Goal: Use online tool/utility: Utilize a website feature to perform a specific function

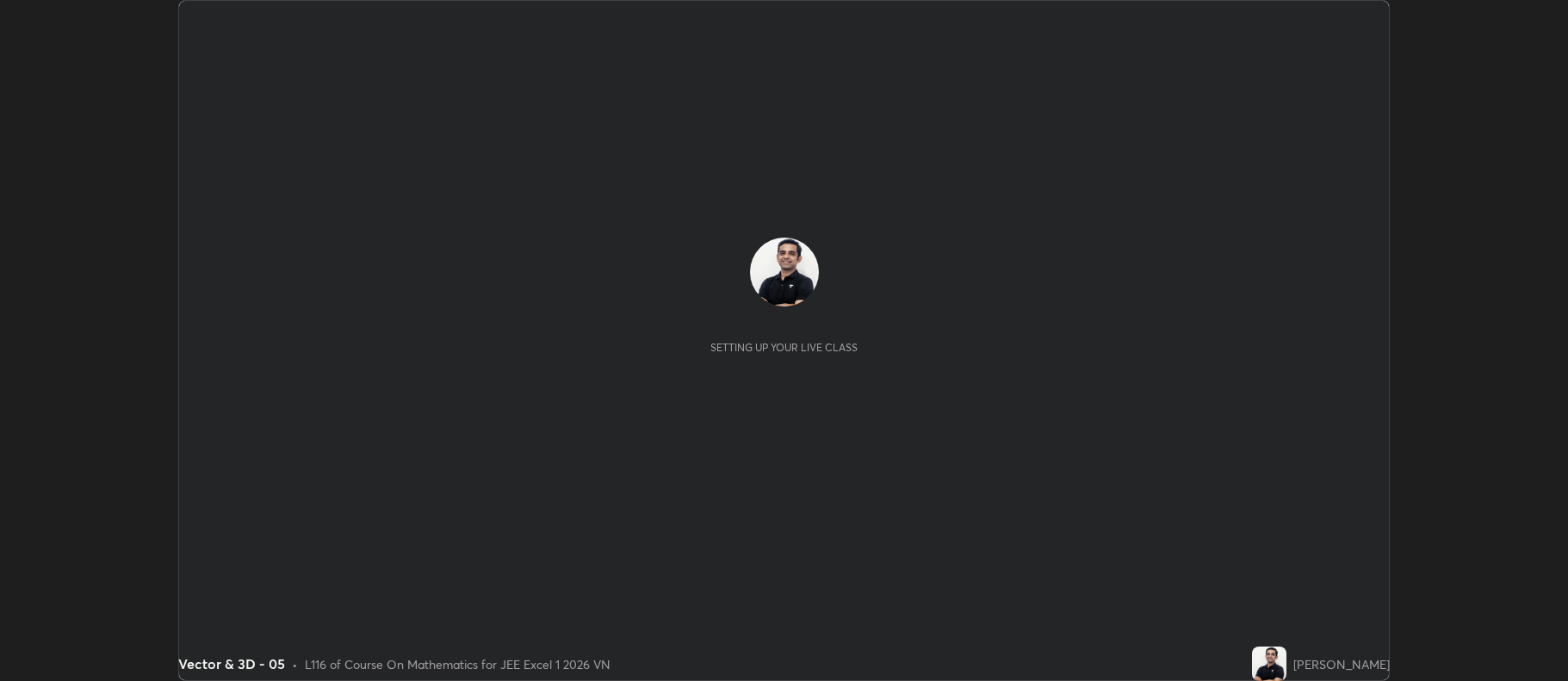
scroll to position [681, 1567]
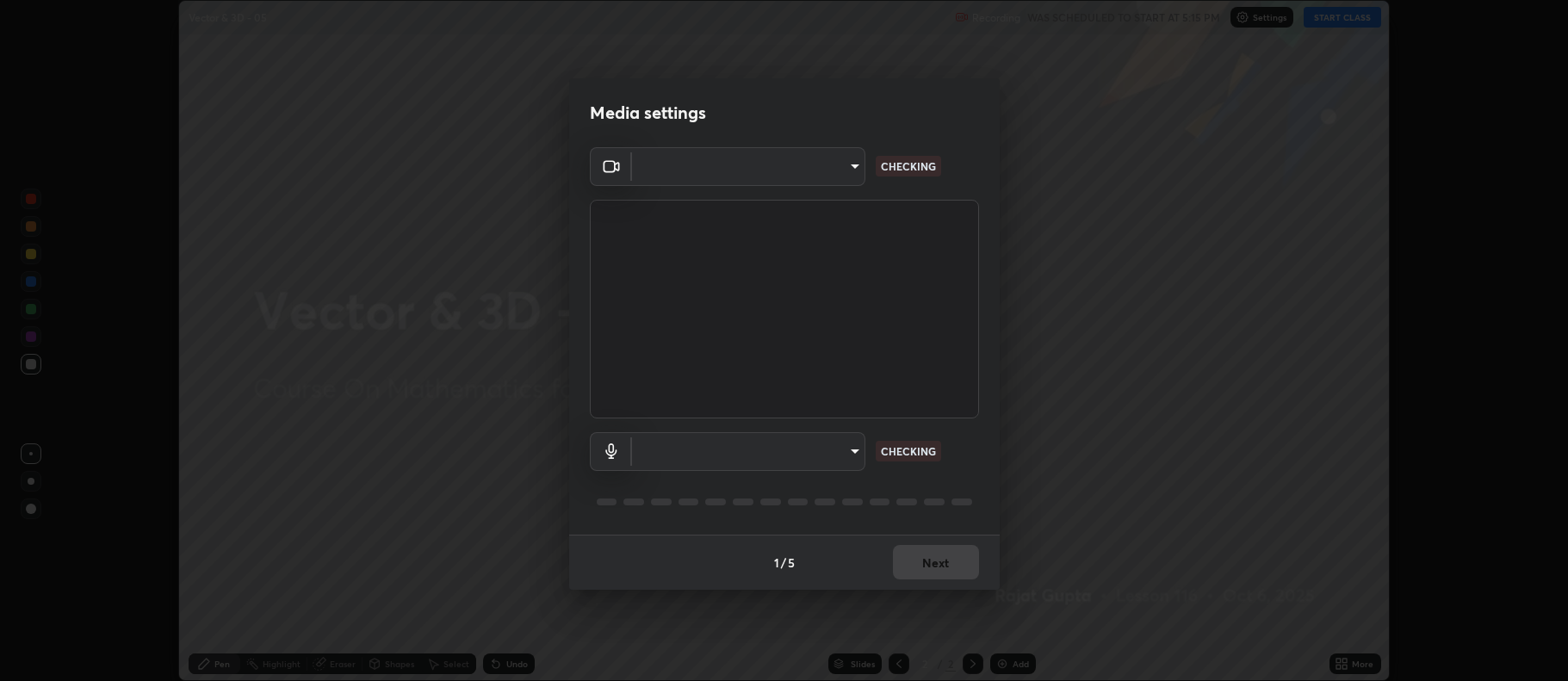
type input "24987fdbde76f1522bfc045b0af8114883a35d818fc88fb64b8bf1680a47a2b1"
type input "720556bc4421714cd7affdb38e626f4ab6469cb5ac2a1aca24ca61a53857b4ea"
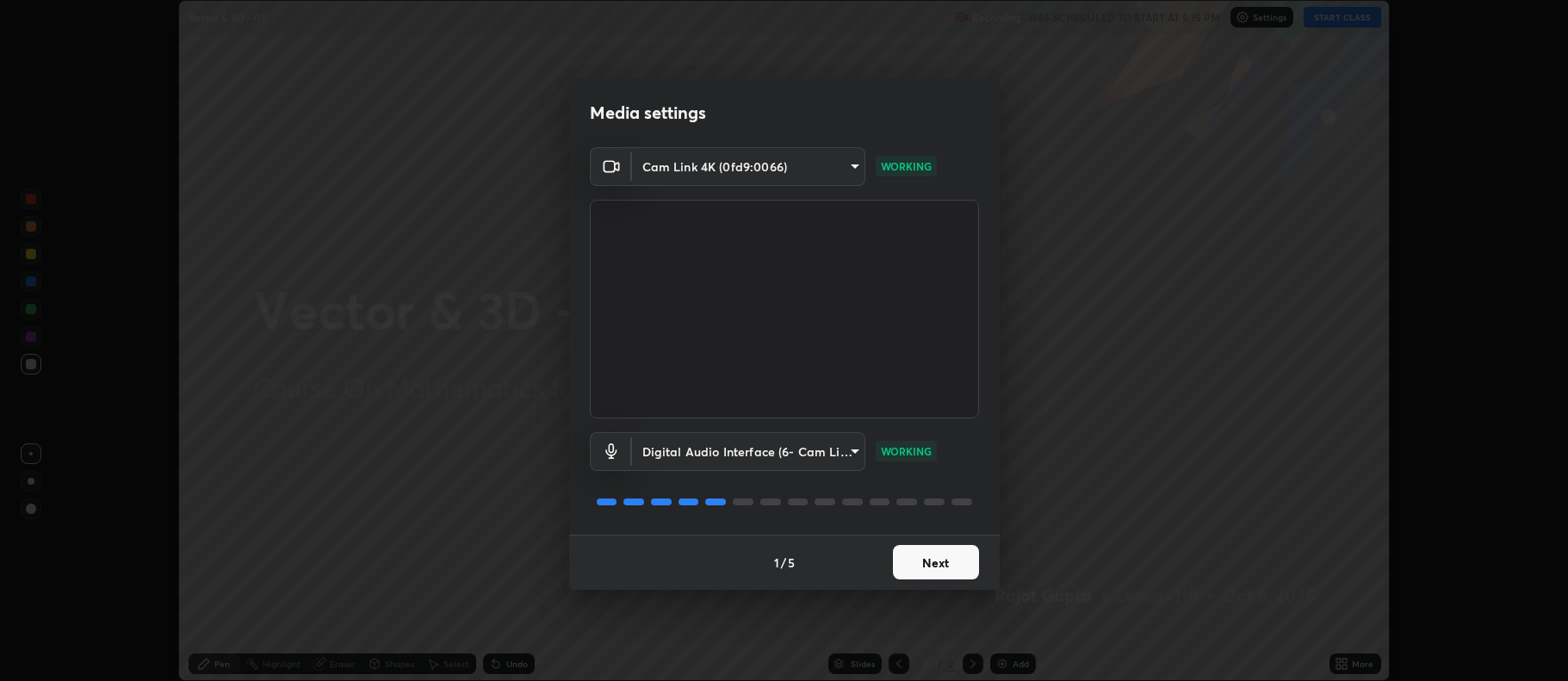
click at [948, 577] on button "Next" at bounding box center [935, 562] width 86 height 35
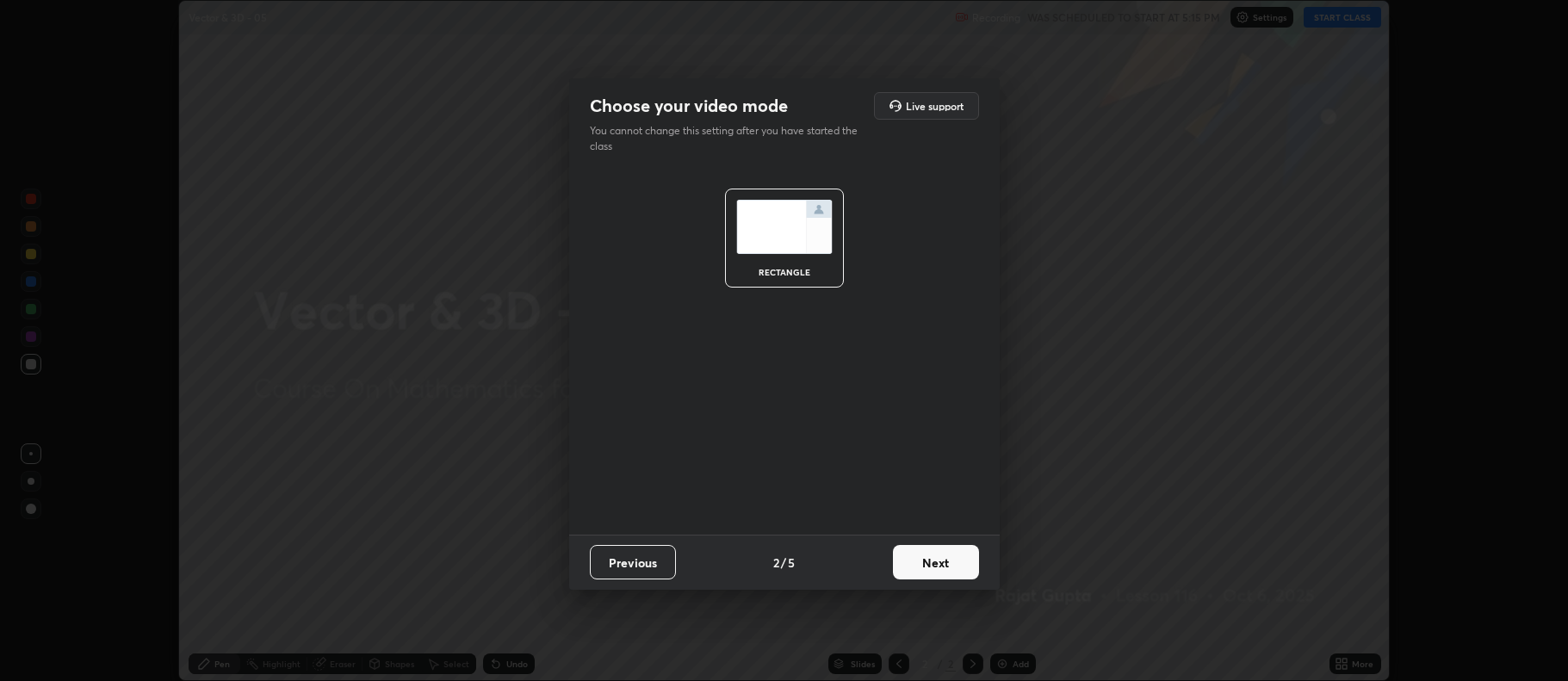
click at [943, 576] on button "Next" at bounding box center [935, 562] width 86 height 35
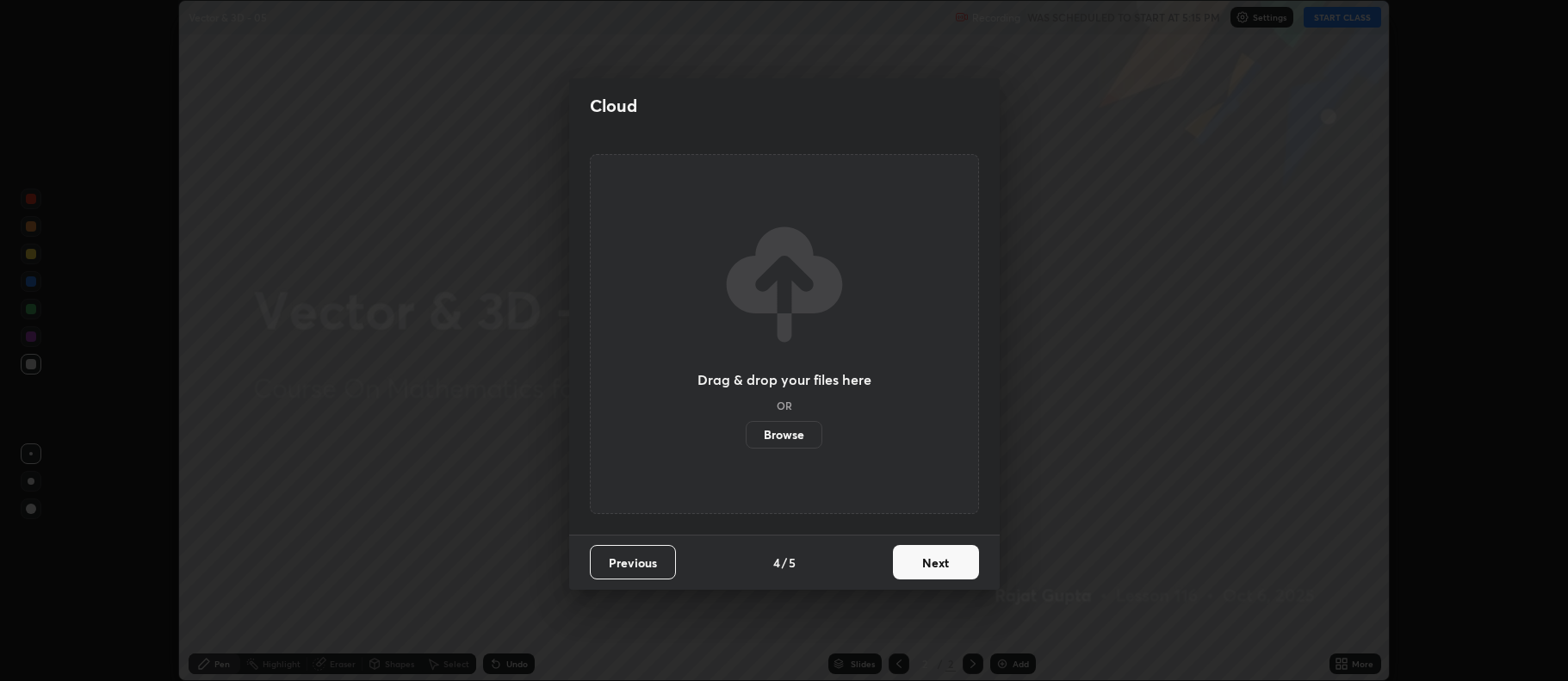
click at [945, 568] on button "Next" at bounding box center [935, 562] width 86 height 35
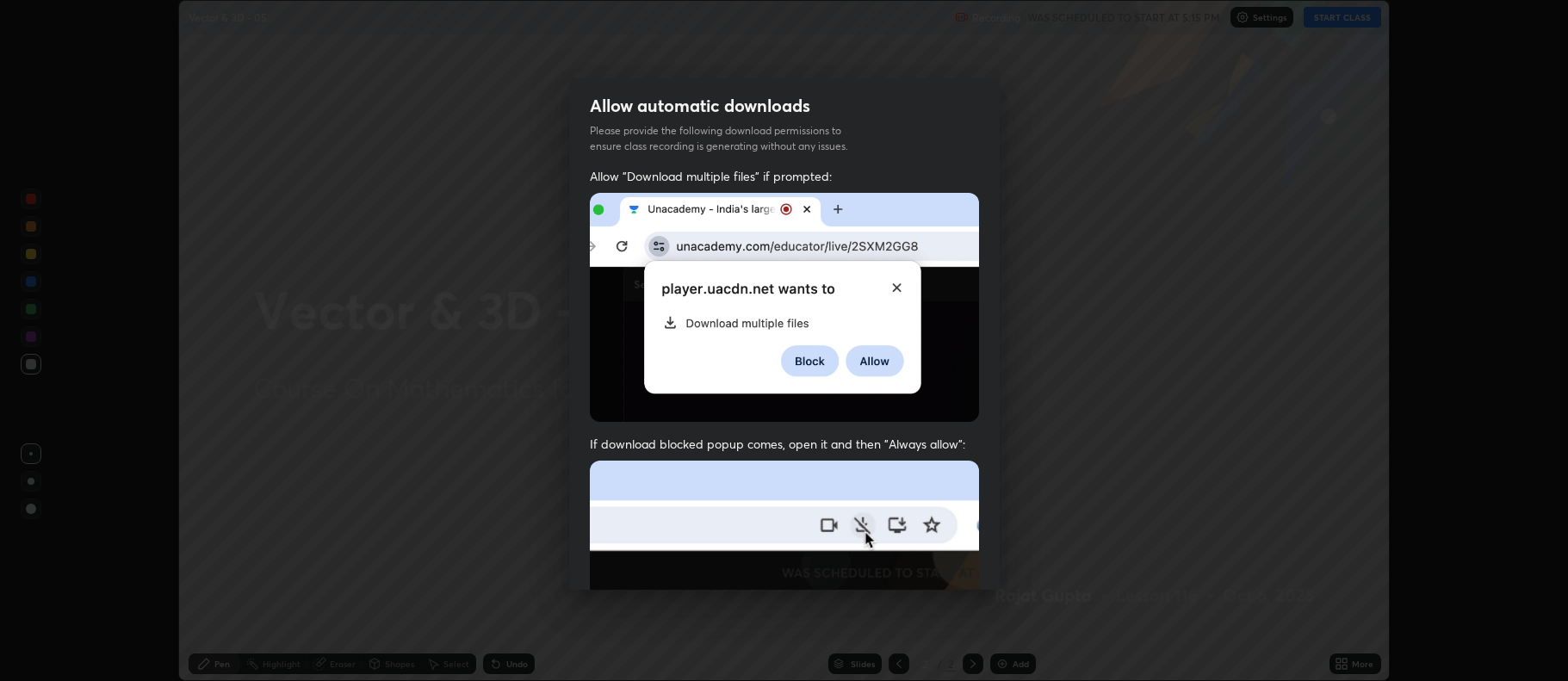
click at [943, 569] on img at bounding box center [784, 648] width 390 height 376
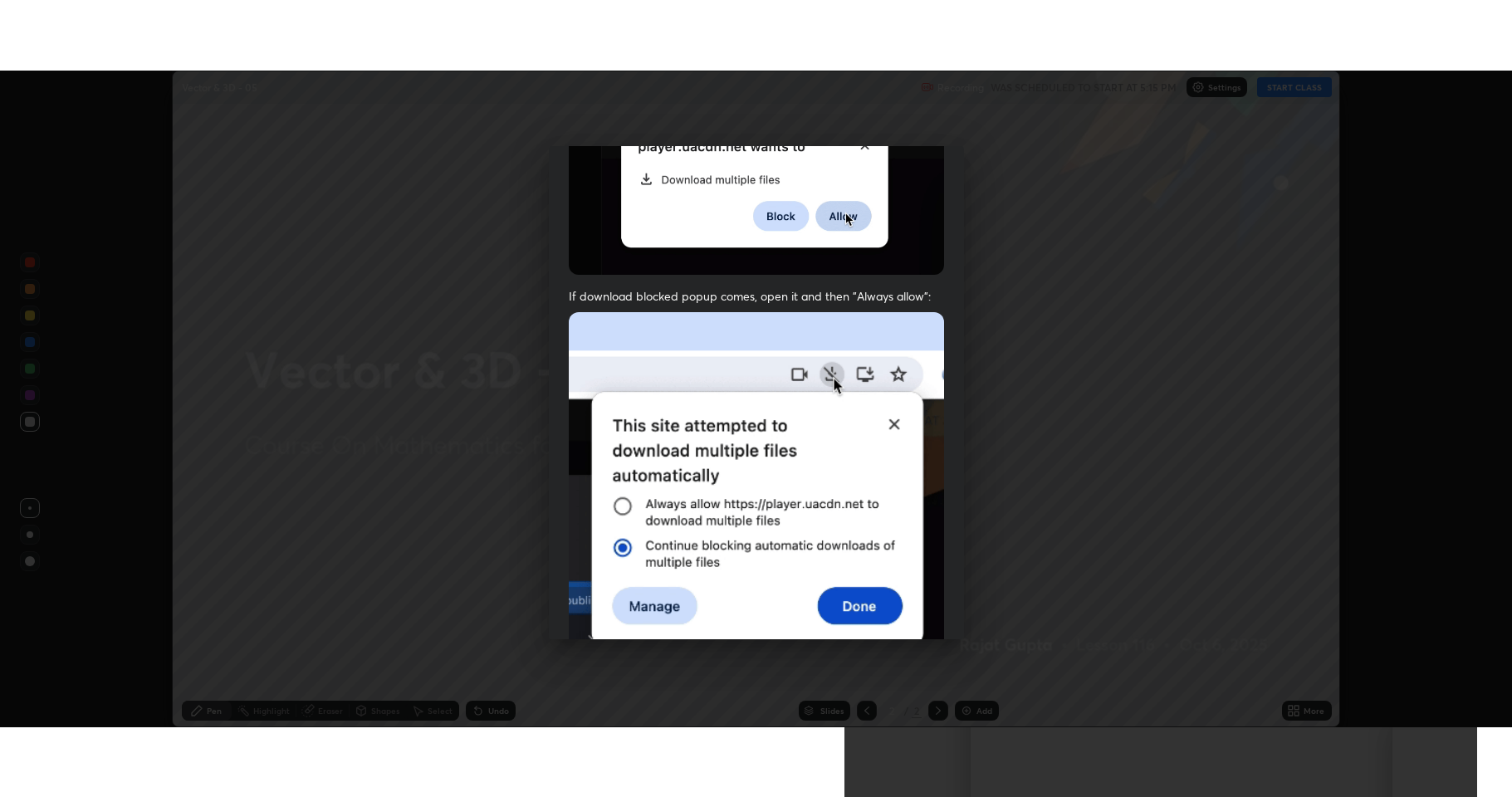
scroll to position [337, 0]
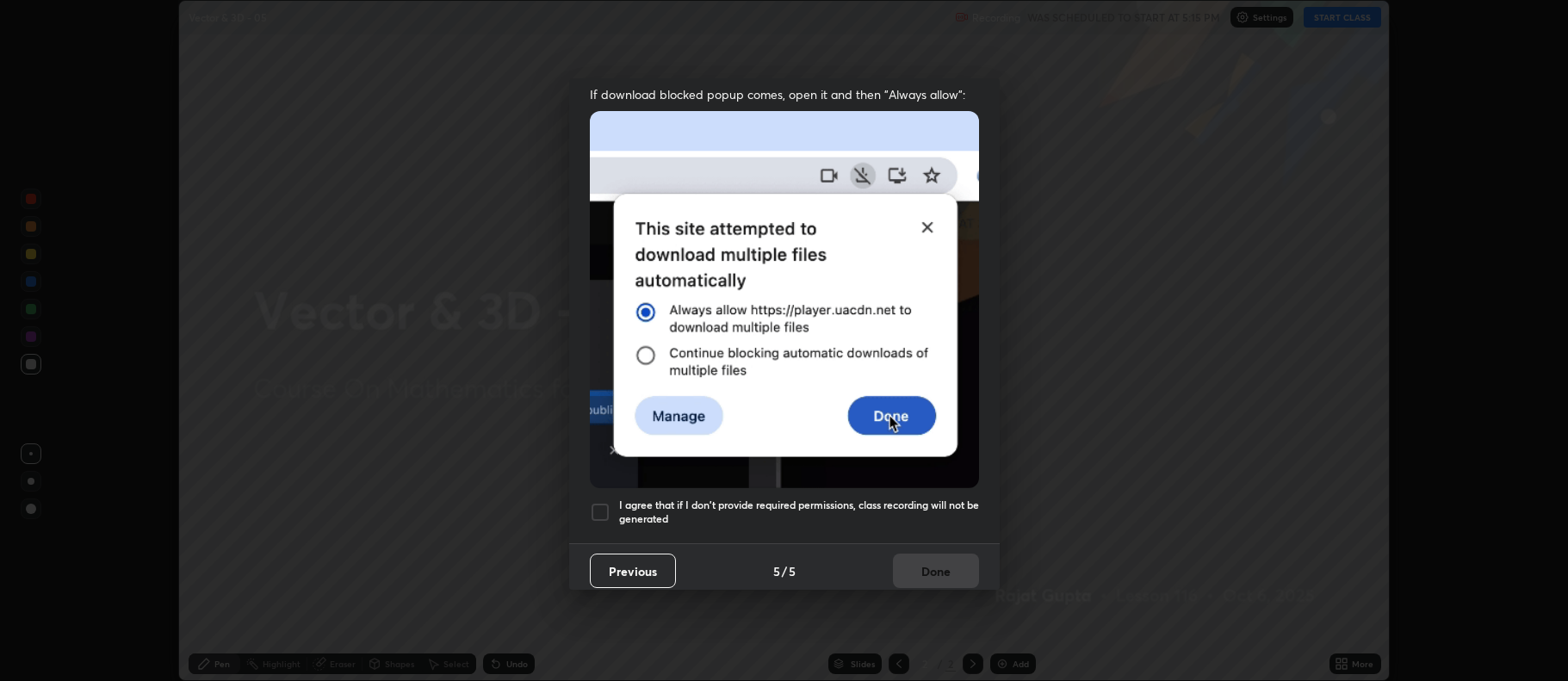
click at [855, 498] on h5 "I agree that if I don't provide required permissions, class recording will not …" at bounding box center [799, 511] width 360 height 27
click at [920, 562] on button "Done" at bounding box center [935, 571] width 86 height 35
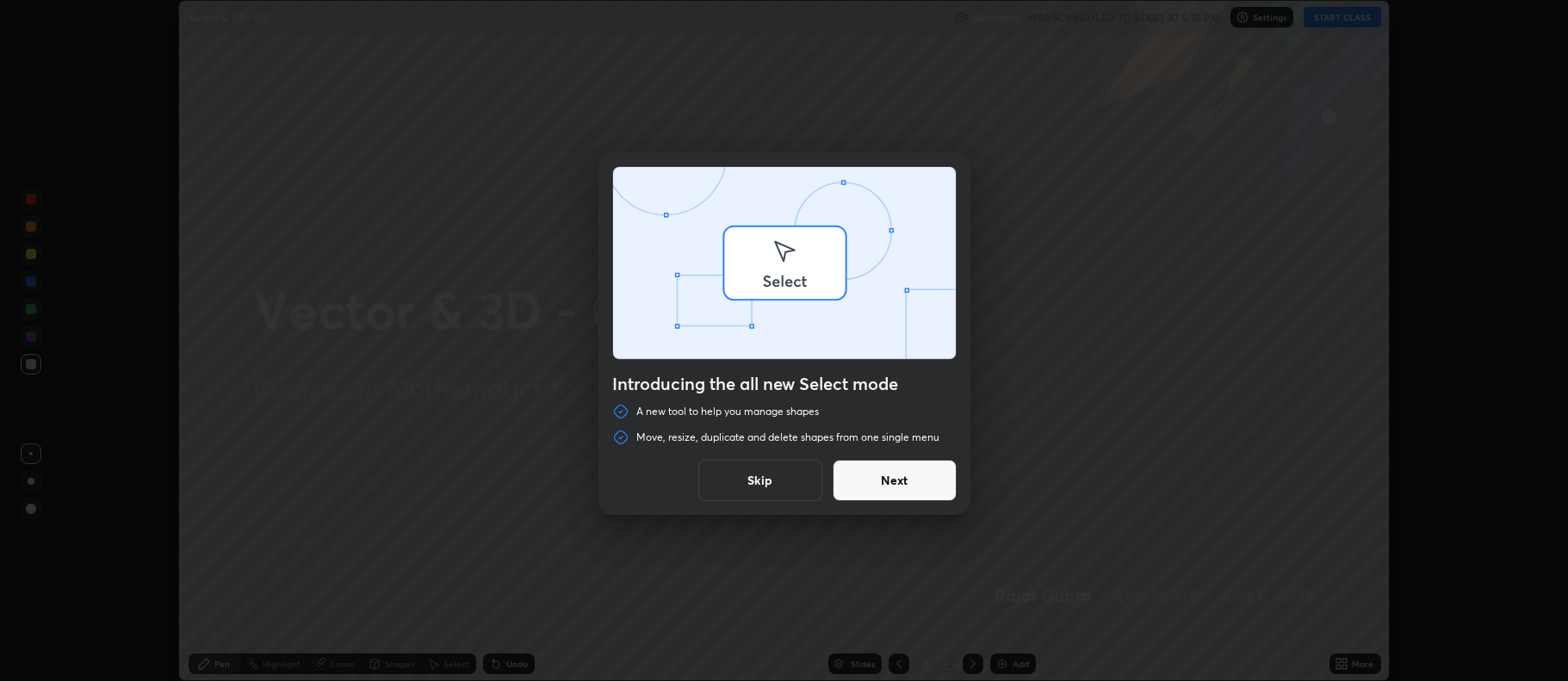
click at [1020, 671] on div "Introducing the all new Select mode A new tool to help you manage shapes Move, …" at bounding box center [784, 340] width 1568 height 681
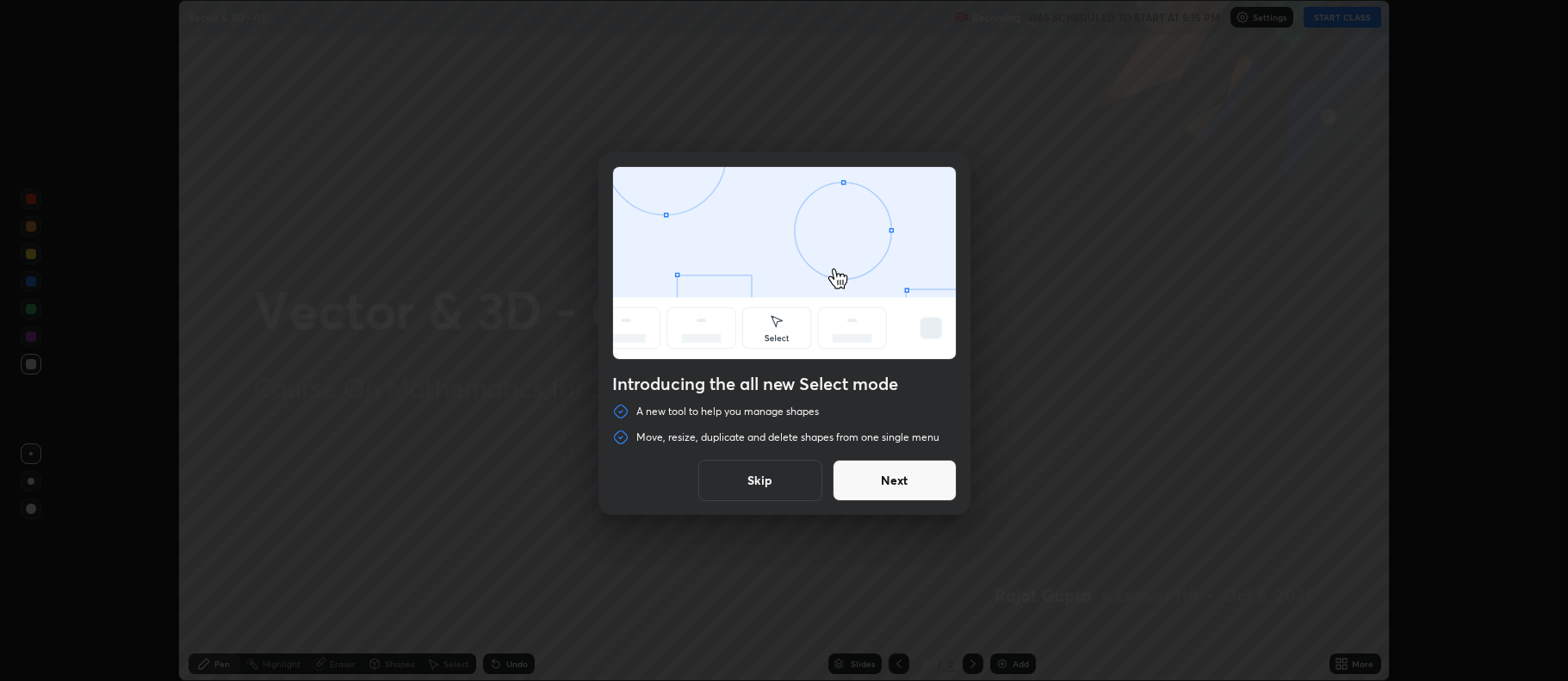
click at [801, 484] on button "Skip" at bounding box center [760, 480] width 124 height 42
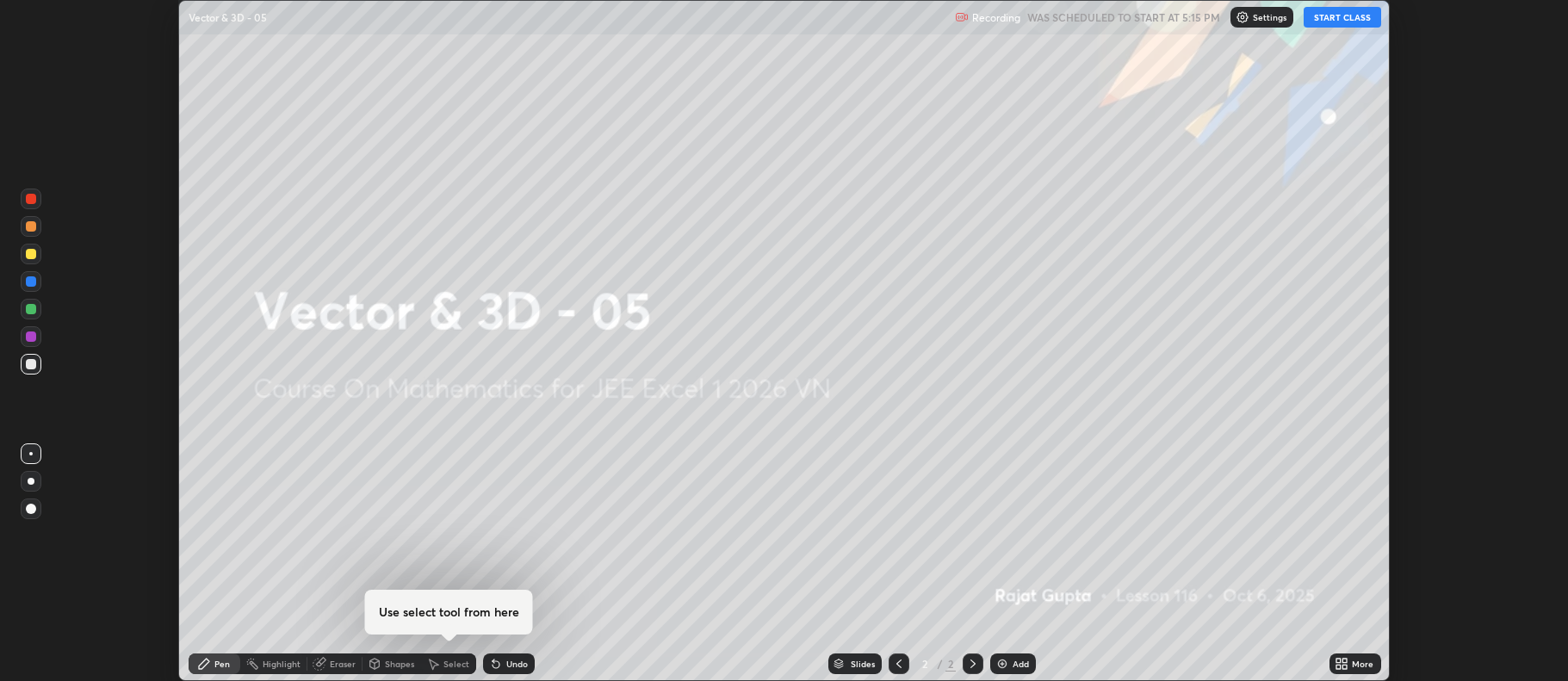
click at [1016, 661] on div "Add" at bounding box center [1021, 664] width 16 height 9
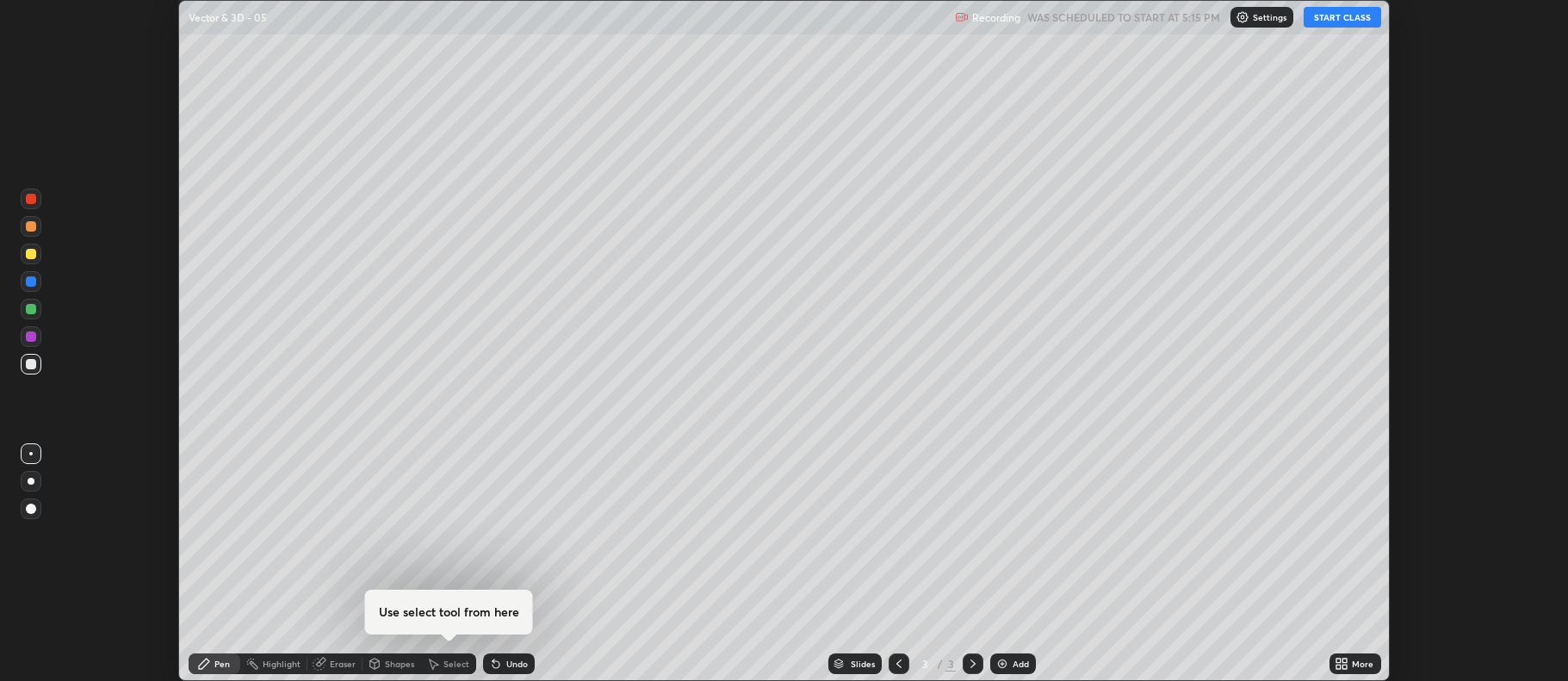
click at [1336, 17] on button "START CLASS" at bounding box center [1343, 17] width 78 height 21
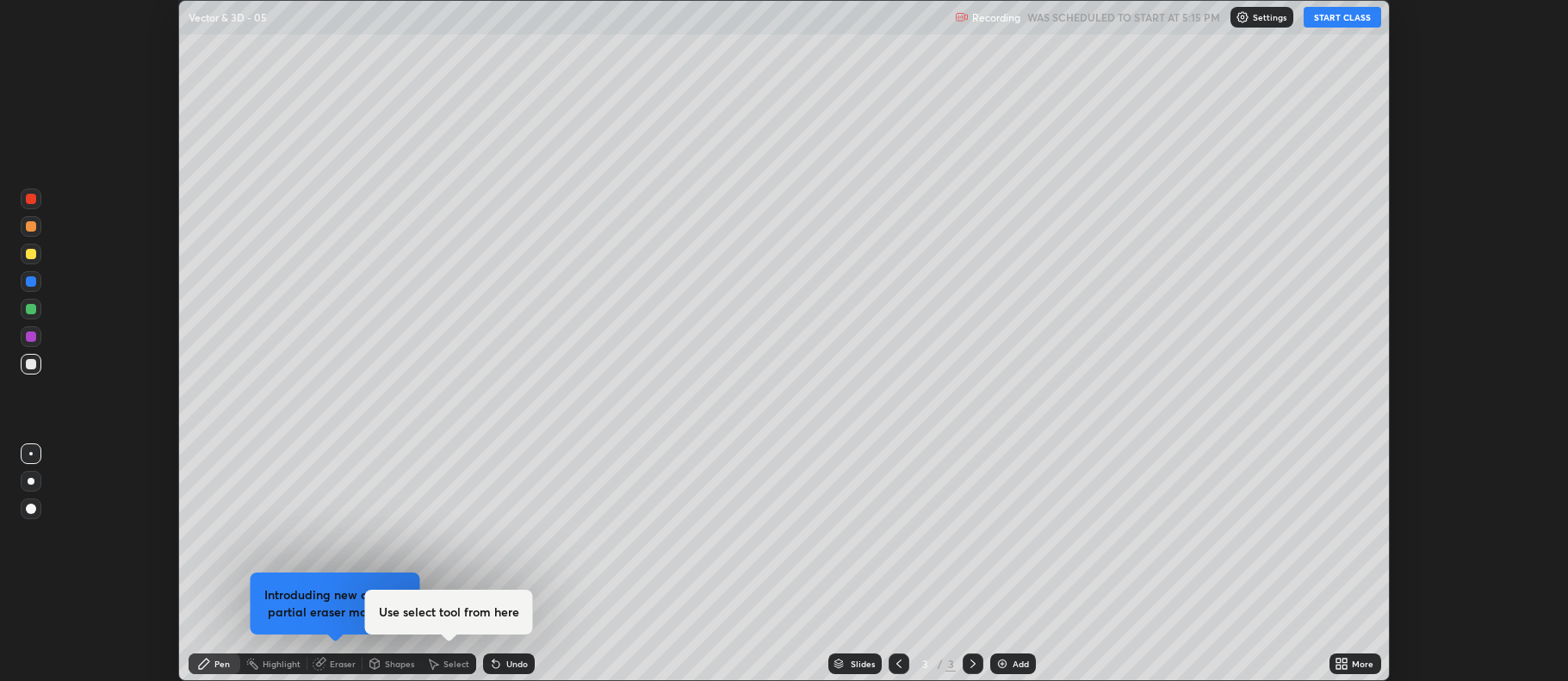
click at [1339, 660] on icon at bounding box center [1339, 660] width 4 height 4
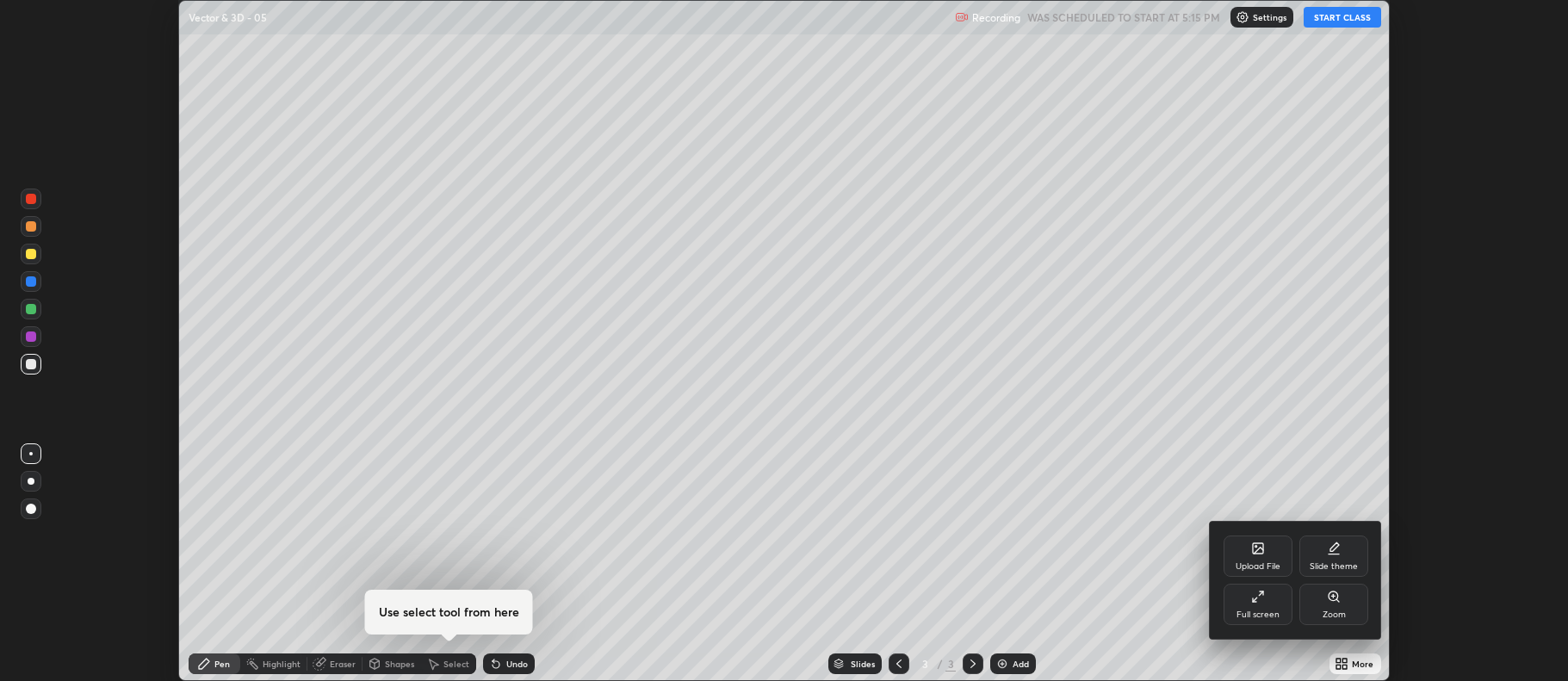
click at [1273, 618] on div "Full screen" at bounding box center [1258, 614] width 43 height 9
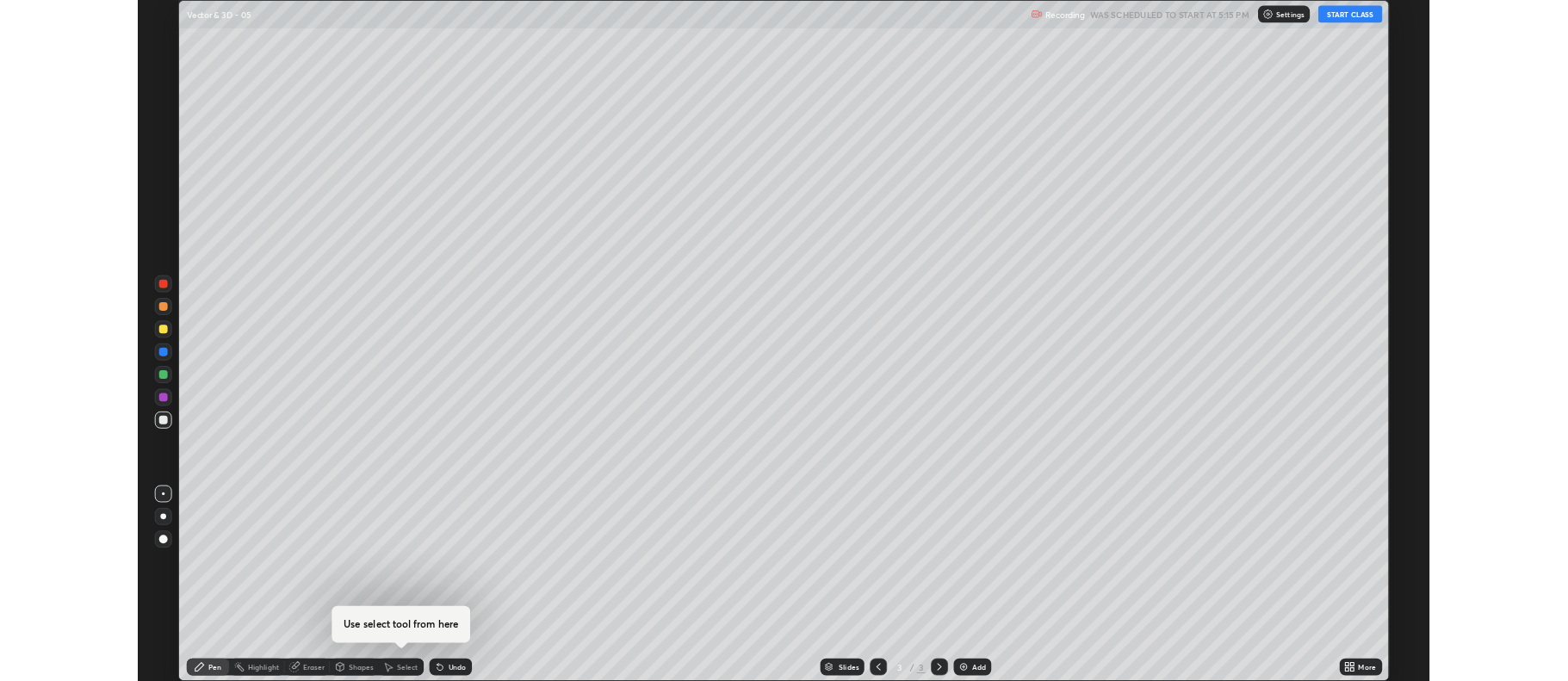
scroll to position [826, 1568]
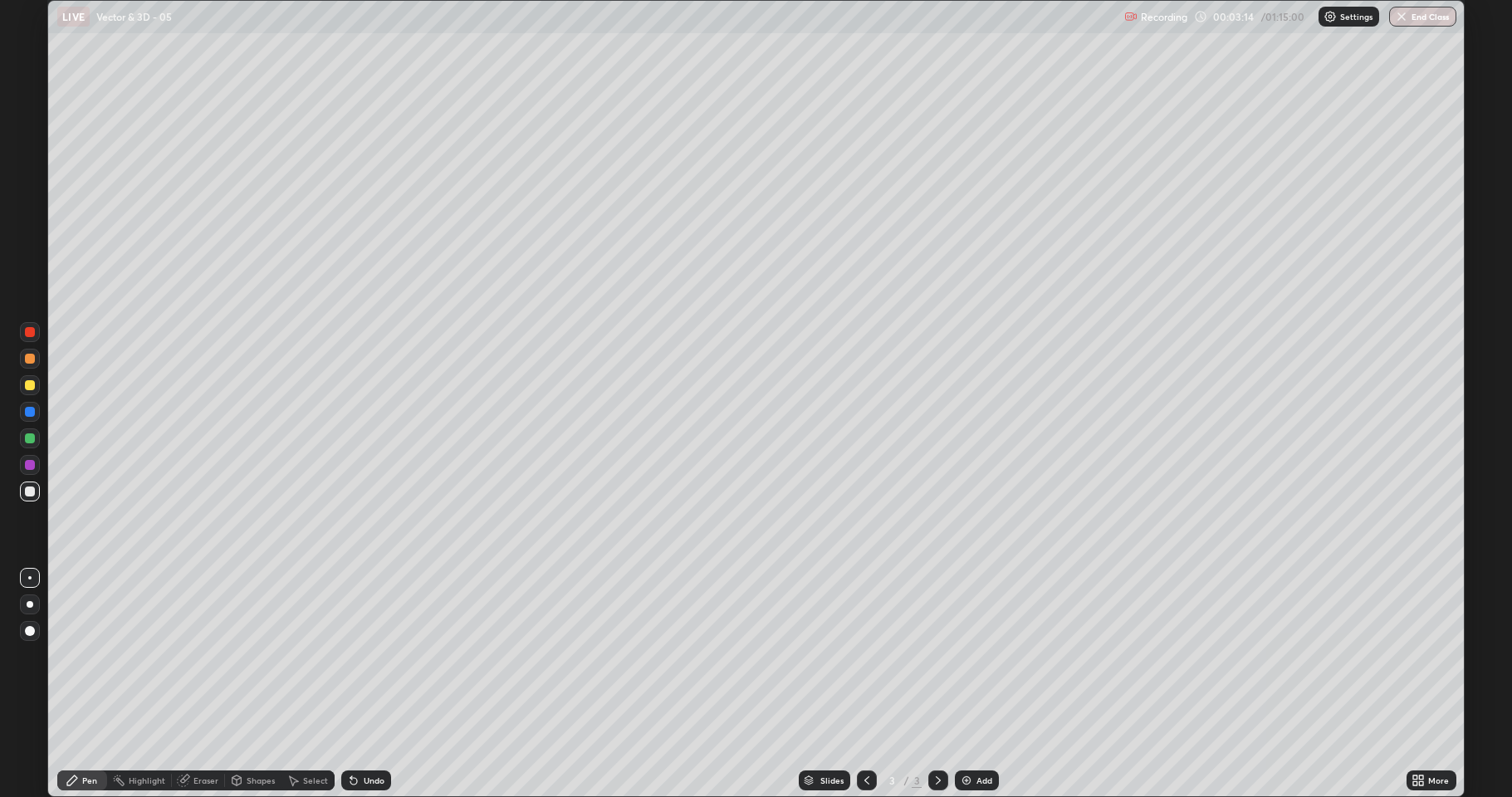
click at [977, 656] on div "Add" at bounding box center [984, 780] width 16 height 8
click at [203, 656] on div "Eraser" at bounding box center [206, 780] width 25 height 8
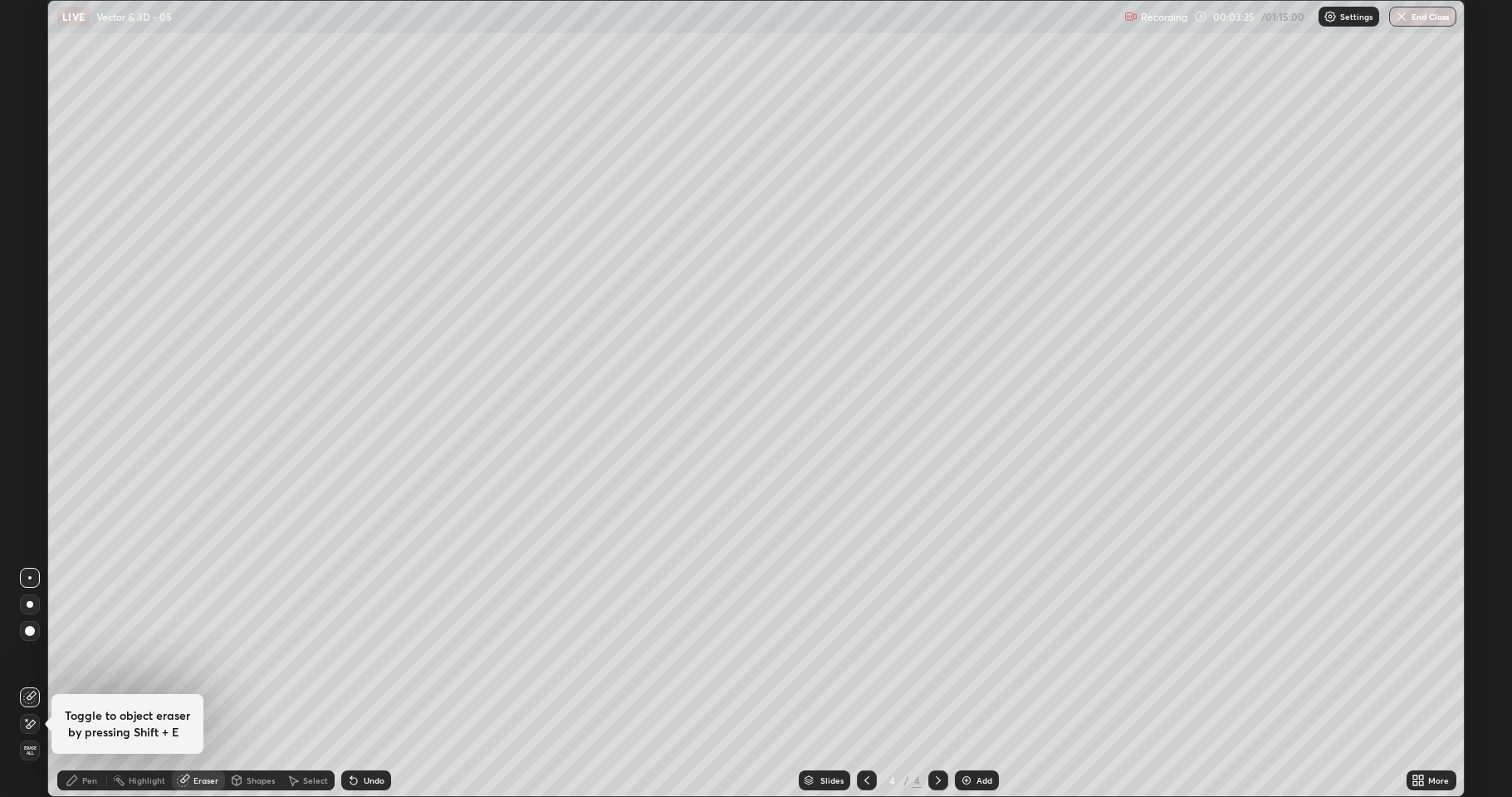
click at [68, 656] on div "Pen" at bounding box center [83, 780] width 50 height 20
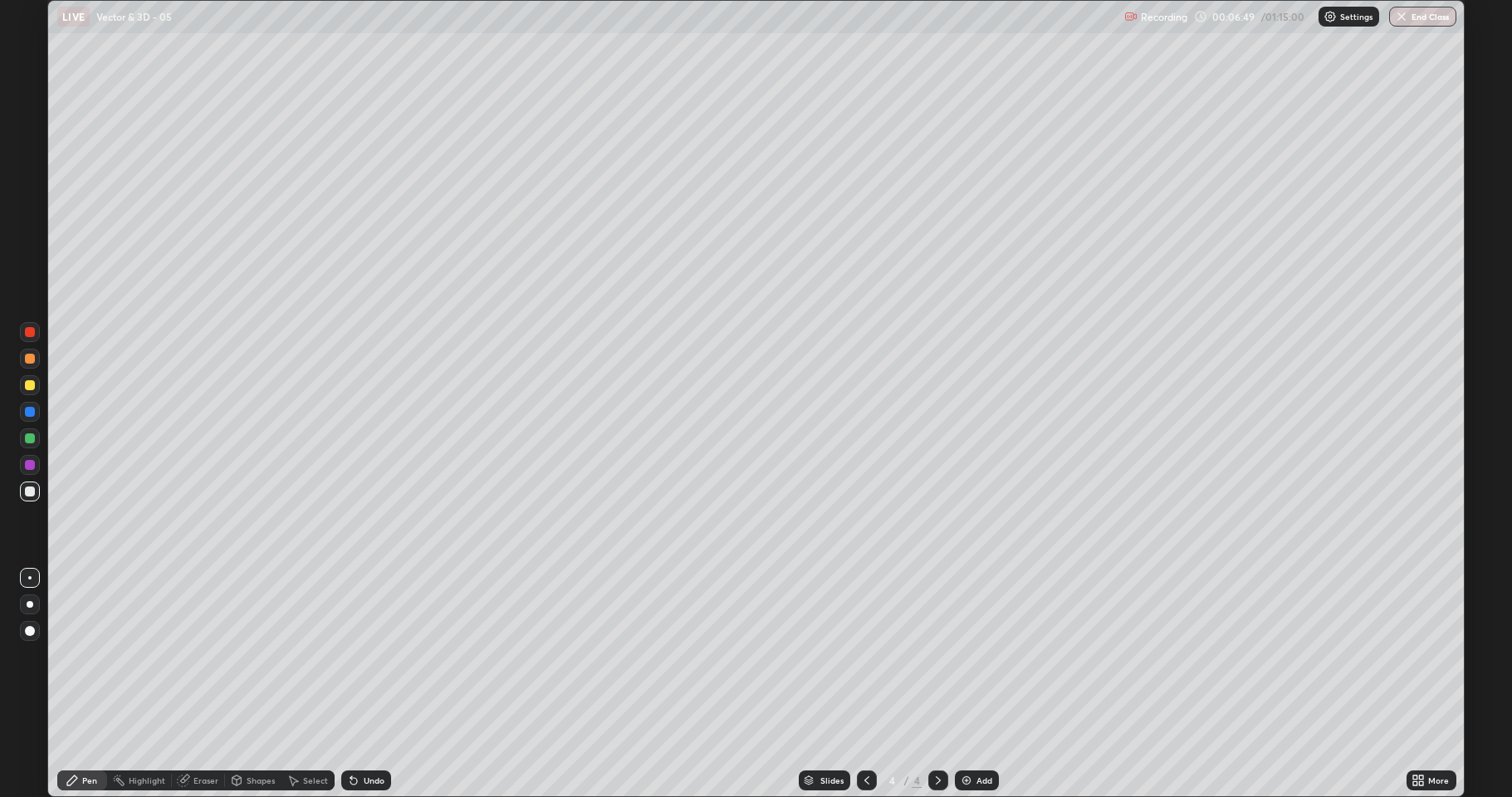
click at [857, 656] on div at bounding box center [867, 780] width 20 height 20
click at [195, 656] on div "Eraser" at bounding box center [206, 780] width 25 height 8
click at [78, 656] on icon at bounding box center [73, 780] width 10 height 10
click at [936, 656] on icon at bounding box center [938, 780] width 13 height 13
click at [963, 656] on img at bounding box center [967, 780] width 13 height 13
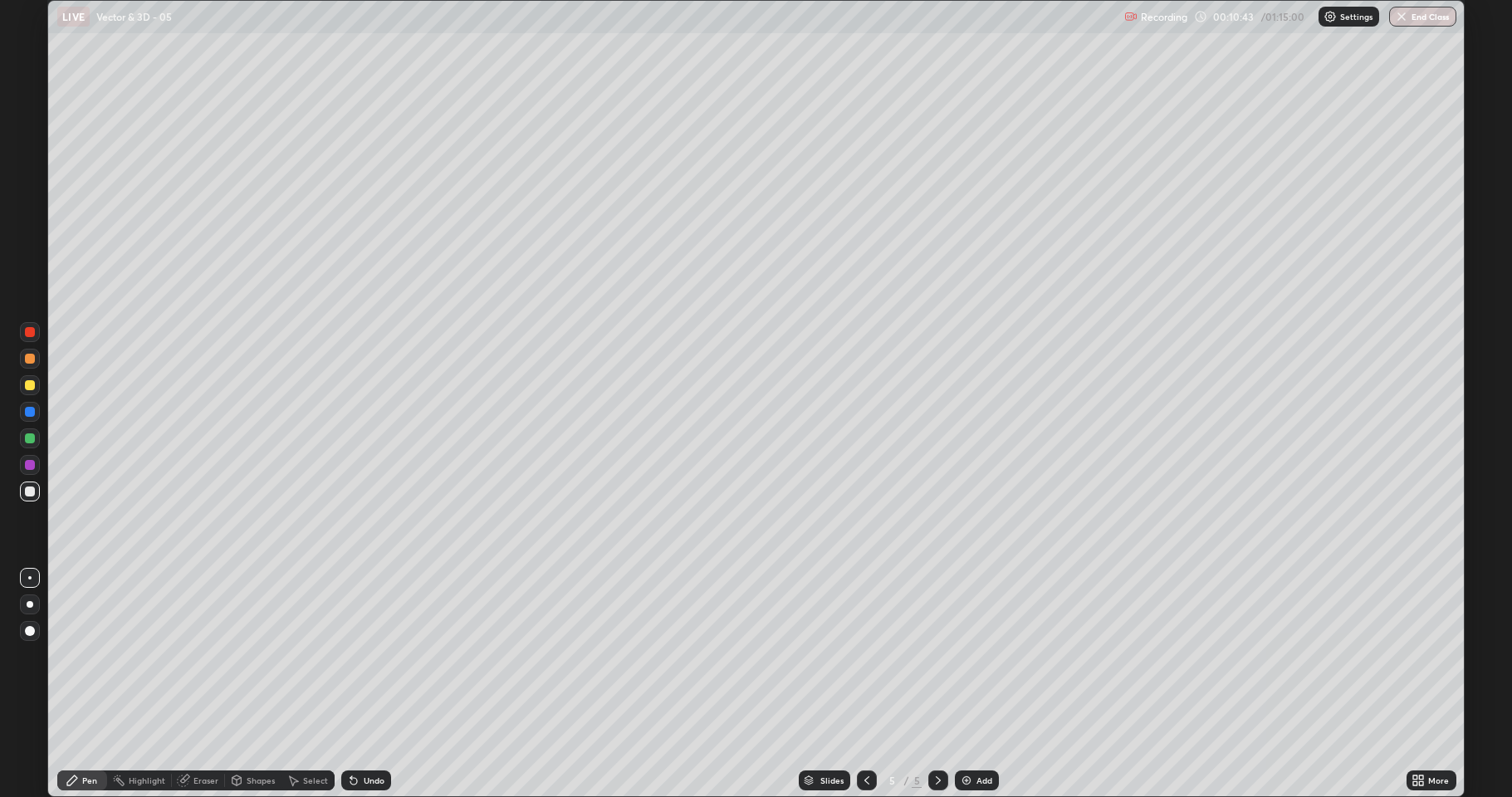
click at [265, 656] on div "Shapes" at bounding box center [260, 780] width 28 height 8
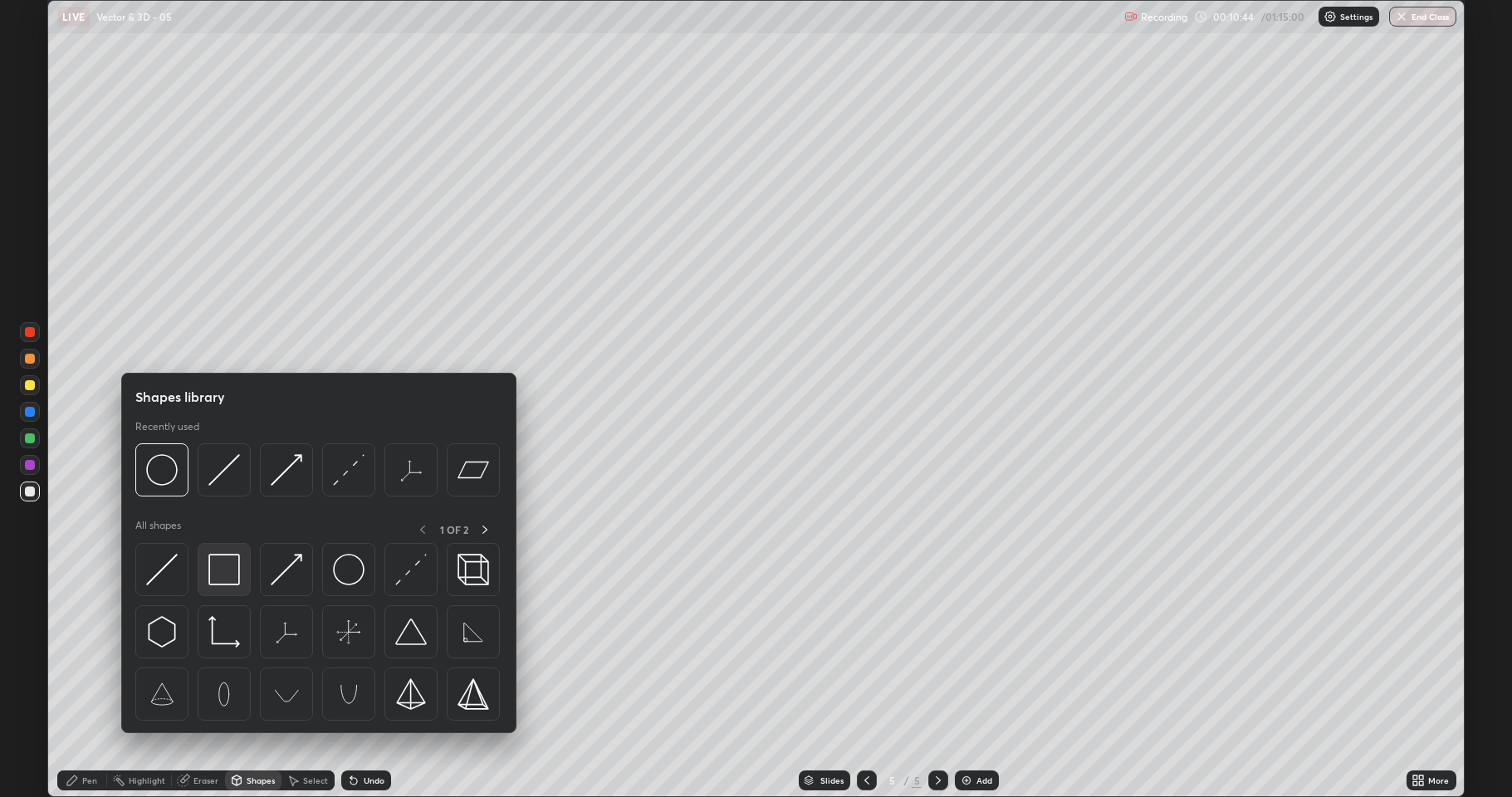
click at [222, 568] on img at bounding box center [225, 569] width 32 height 32
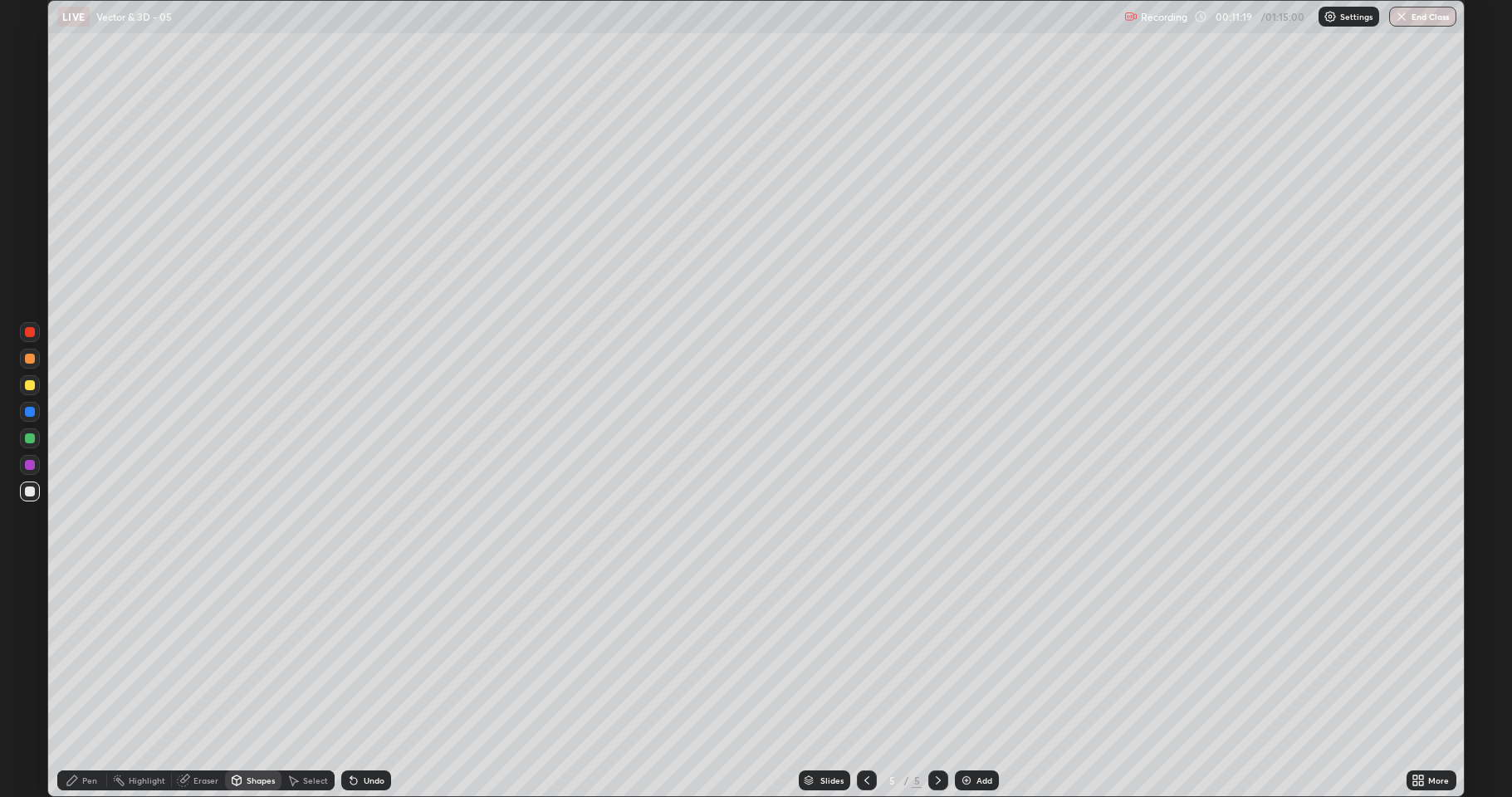
click at [967, 656] on img at bounding box center [967, 780] width 13 height 13
click at [359, 656] on div "Undo" at bounding box center [367, 780] width 50 height 20
click at [89, 656] on div "Pen" at bounding box center [89, 780] width 15 height 8
click at [371, 656] on div "Undo" at bounding box center [374, 780] width 21 height 8
click at [372, 656] on div "Undo" at bounding box center [367, 780] width 50 height 20
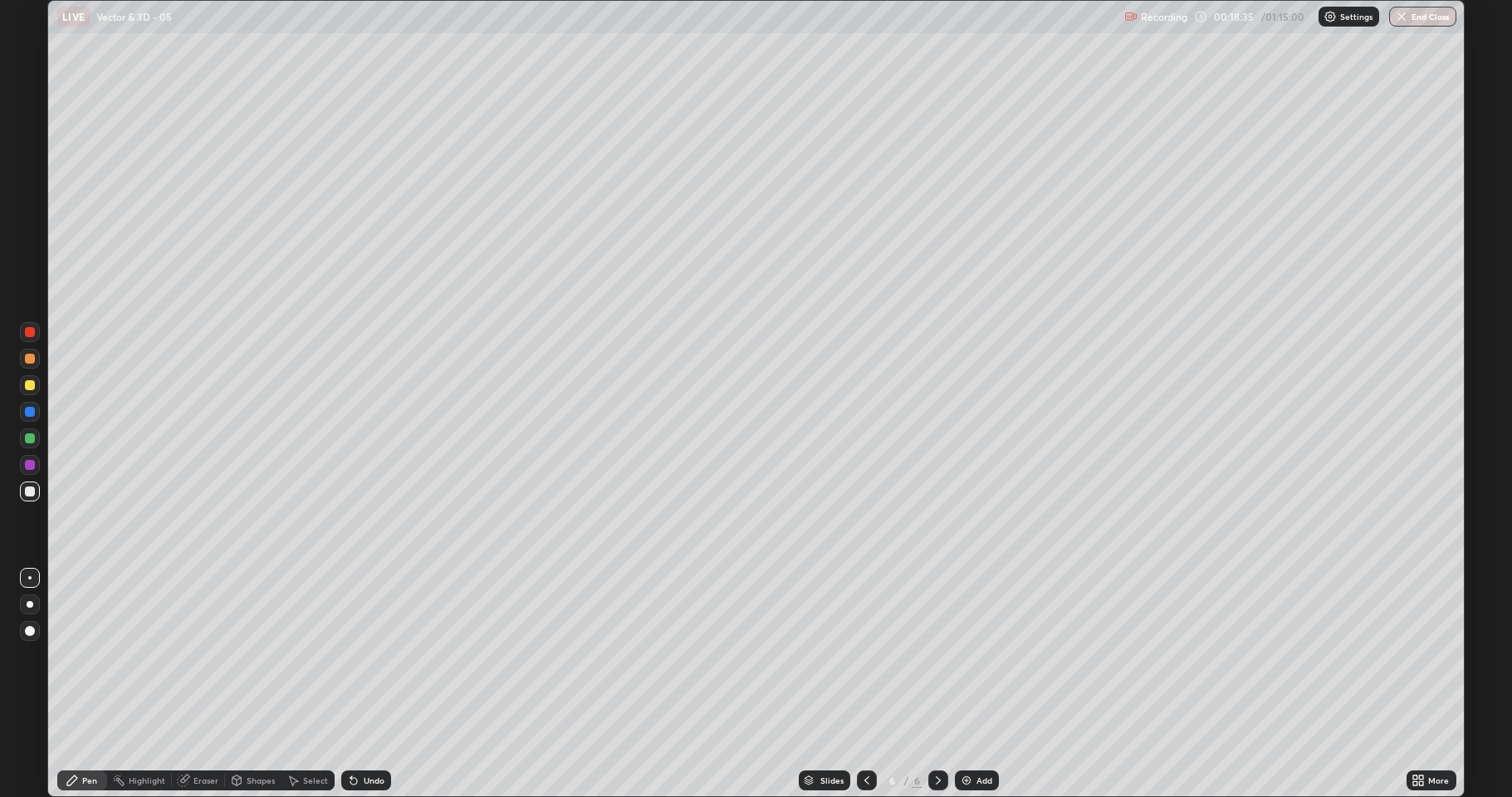
click at [959, 656] on div "Add" at bounding box center [977, 780] width 44 height 20
click at [375, 656] on div "Undo" at bounding box center [374, 780] width 21 height 8
click at [974, 656] on div "Add" at bounding box center [977, 780] width 44 height 20
click at [377, 656] on div "Undo" at bounding box center [374, 780] width 21 height 8
click at [374, 656] on div "Undo" at bounding box center [374, 780] width 21 height 8
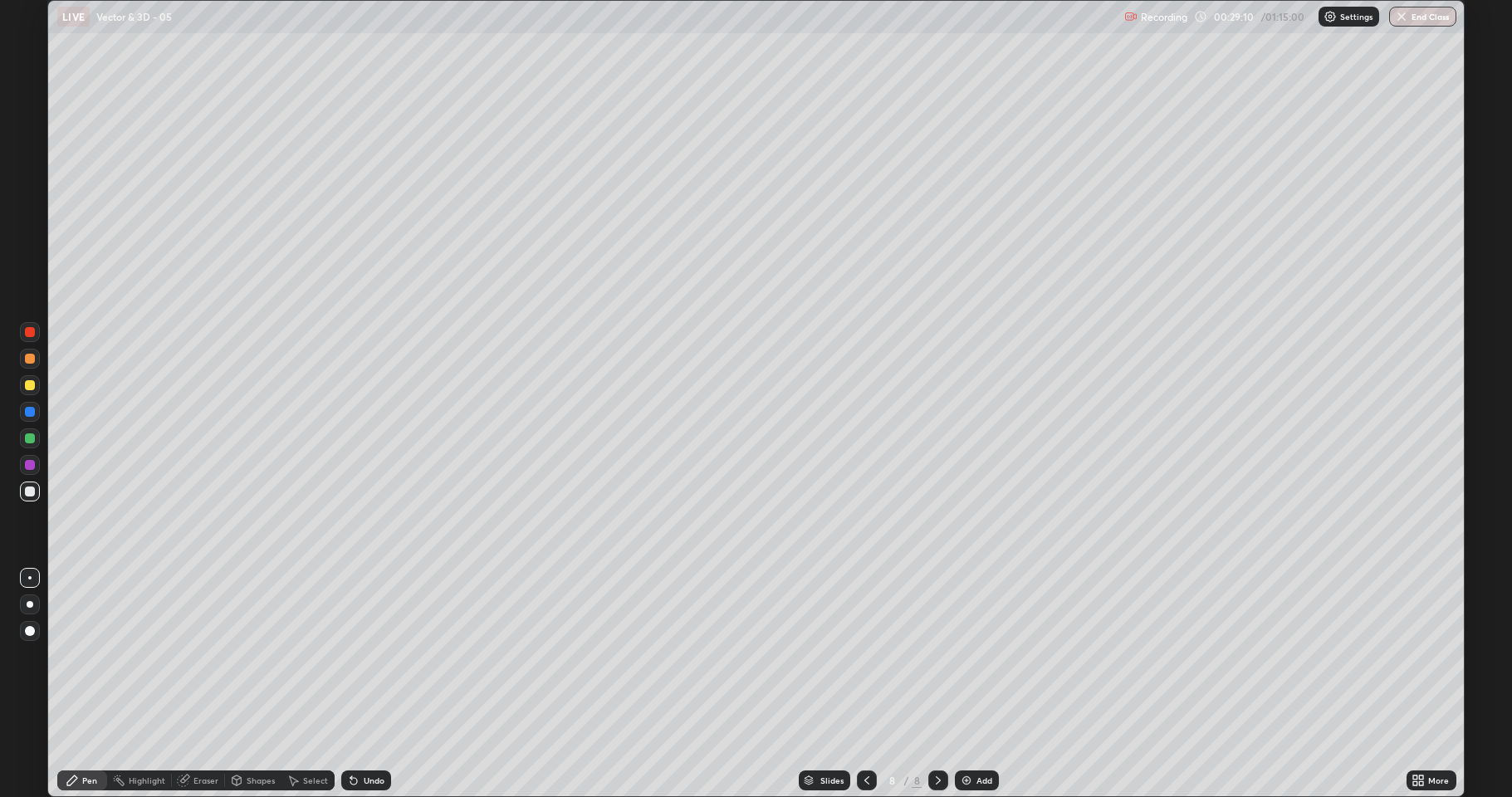
click at [366, 656] on div "Undo" at bounding box center [374, 780] width 21 height 8
click at [367, 656] on div "Undo" at bounding box center [367, 780] width 50 height 20
click at [369, 656] on div "Undo" at bounding box center [367, 780] width 50 height 20
click at [365, 656] on div "Undo" at bounding box center [367, 780] width 50 height 20
click at [364, 656] on div "Undo" at bounding box center [367, 780] width 50 height 20
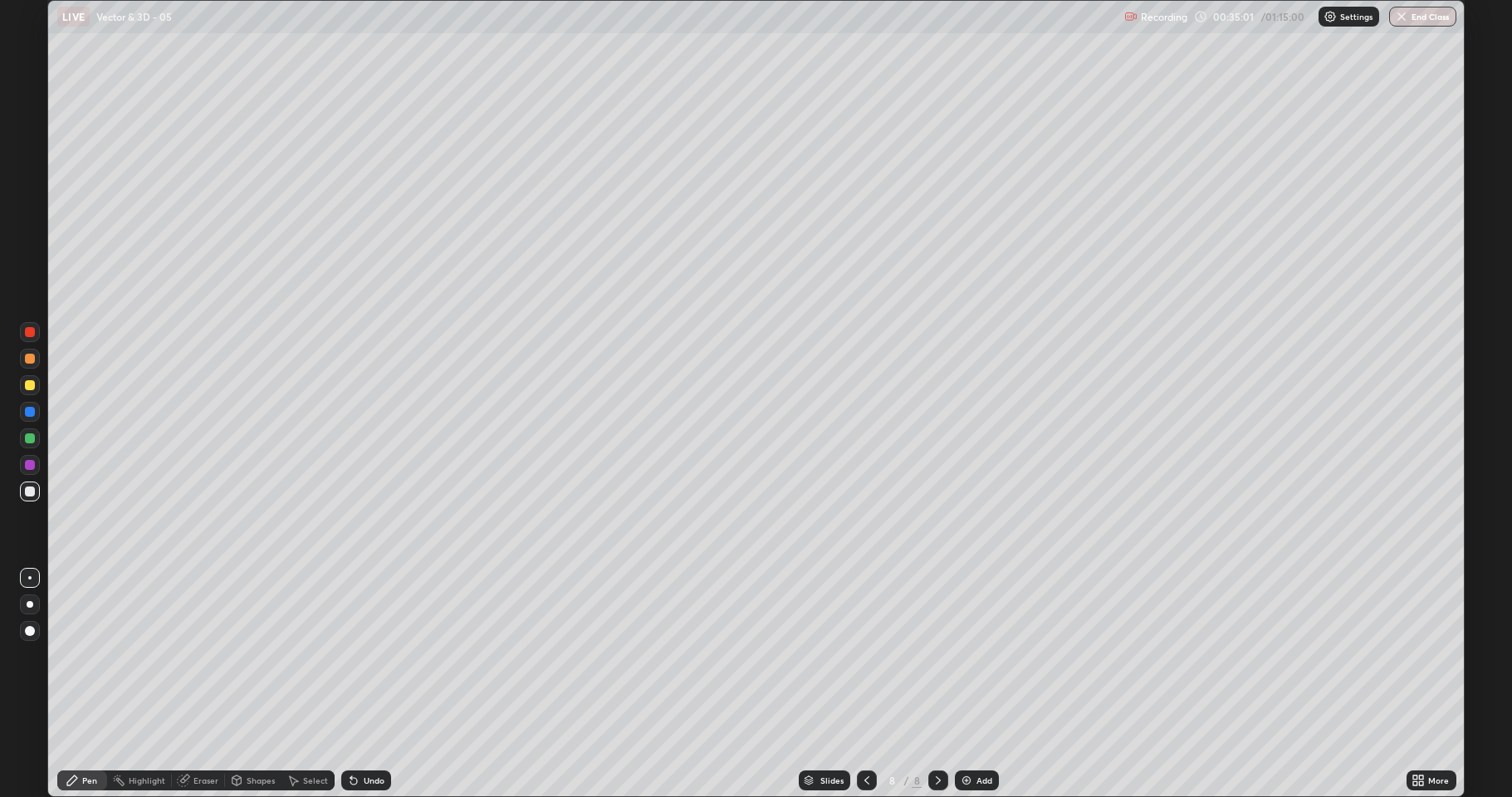
click at [978, 656] on div "Add" at bounding box center [984, 780] width 16 height 8
click at [582, 656] on div "Slides 9 / 9 Add" at bounding box center [898, 780] width 1015 height 33
click at [586, 656] on div "Slides 9 / 9 Add" at bounding box center [898, 780] width 1015 height 33
click at [694, 656] on div "Slides 9 / 9 Add" at bounding box center [898, 780] width 1015 height 33
click at [986, 656] on div "Add" at bounding box center [977, 780] width 44 height 20
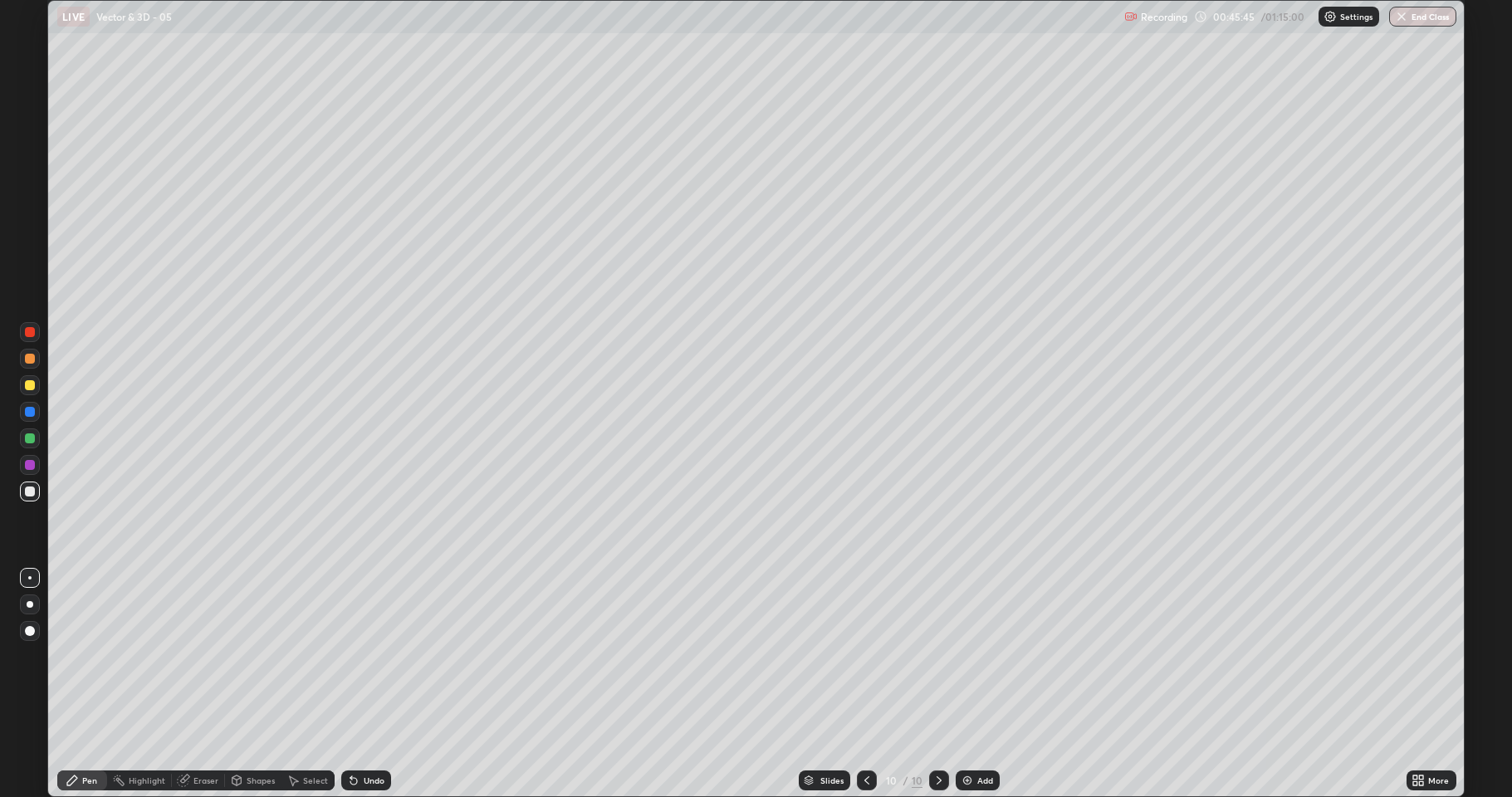
click at [974, 656] on div "Add" at bounding box center [978, 780] width 44 height 20
click at [982, 656] on div "Add" at bounding box center [984, 780] width 16 height 8
click at [353, 656] on icon at bounding box center [354, 780] width 13 height 13
click at [355, 656] on icon at bounding box center [354, 780] width 13 height 13
click at [352, 656] on div "Undo" at bounding box center [367, 780] width 50 height 20
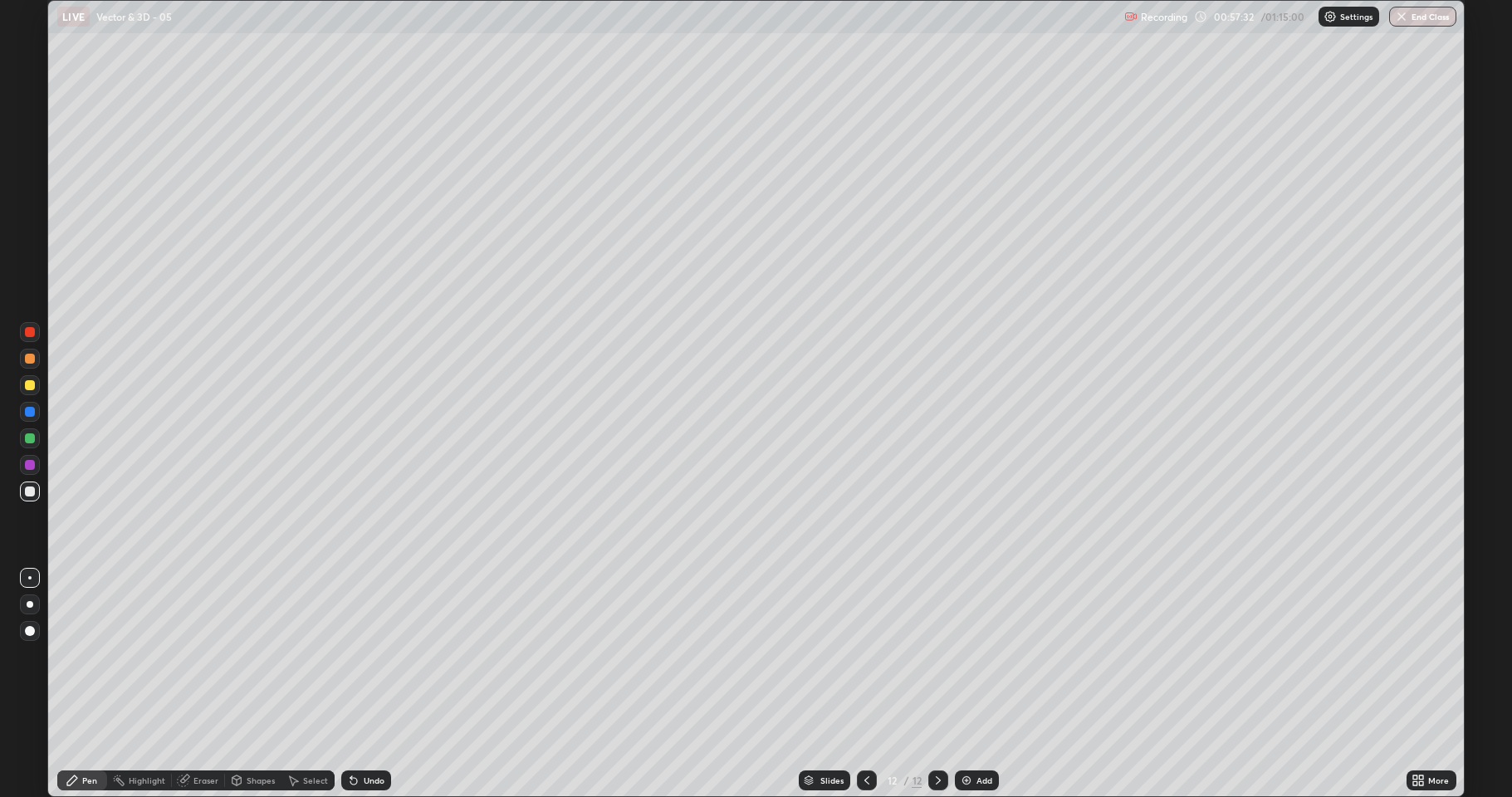
click at [970, 656] on img at bounding box center [967, 780] width 13 height 13
click at [971, 656] on img at bounding box center [967, 780] width 13 height 13
click at [973, 656] on div "Add" at bounding box center [977, 780] width 44 height 20
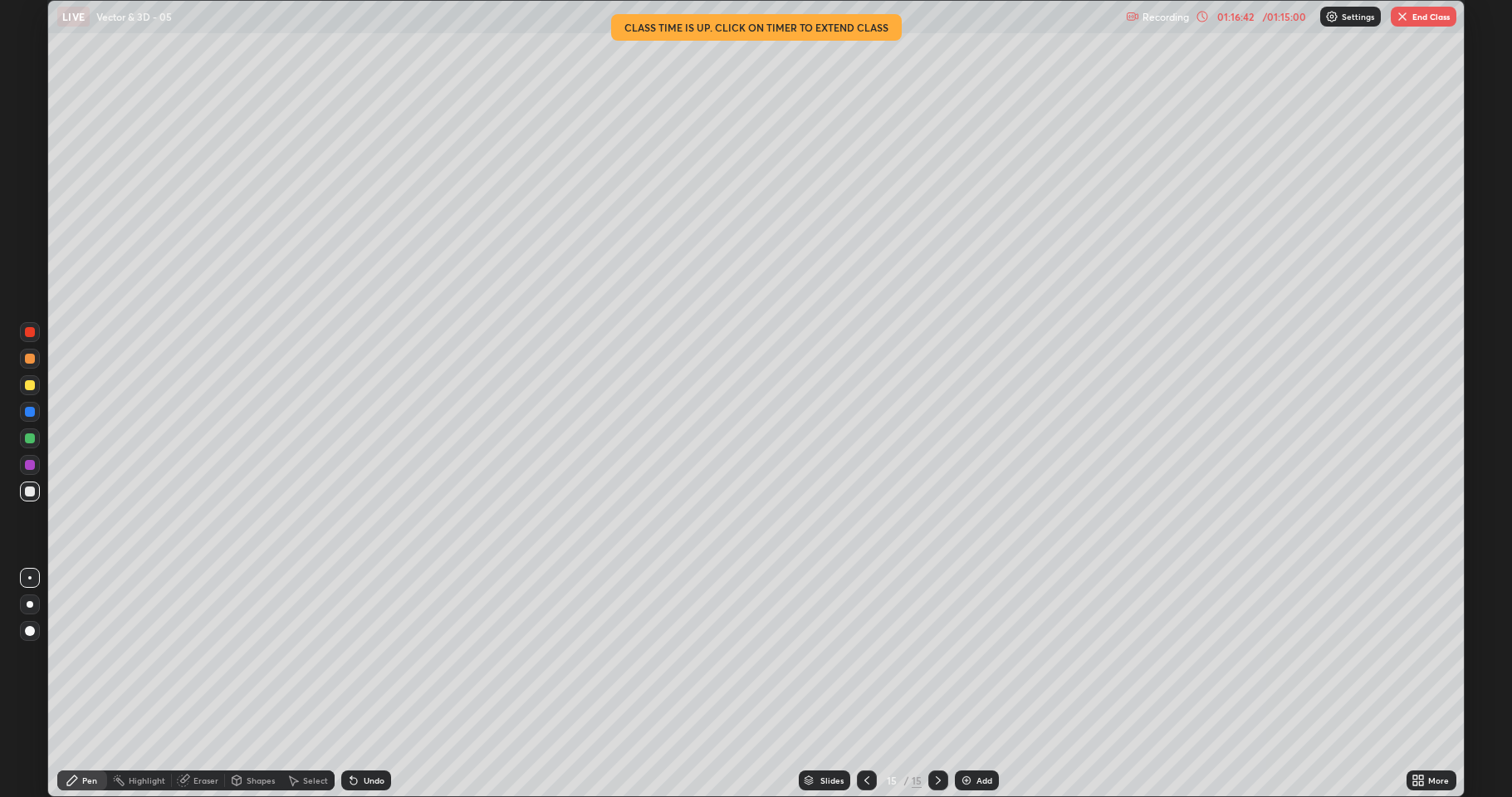
click at [1413, 25] on button "End Class" at bounding box center [1424, 17] width 66 height 20
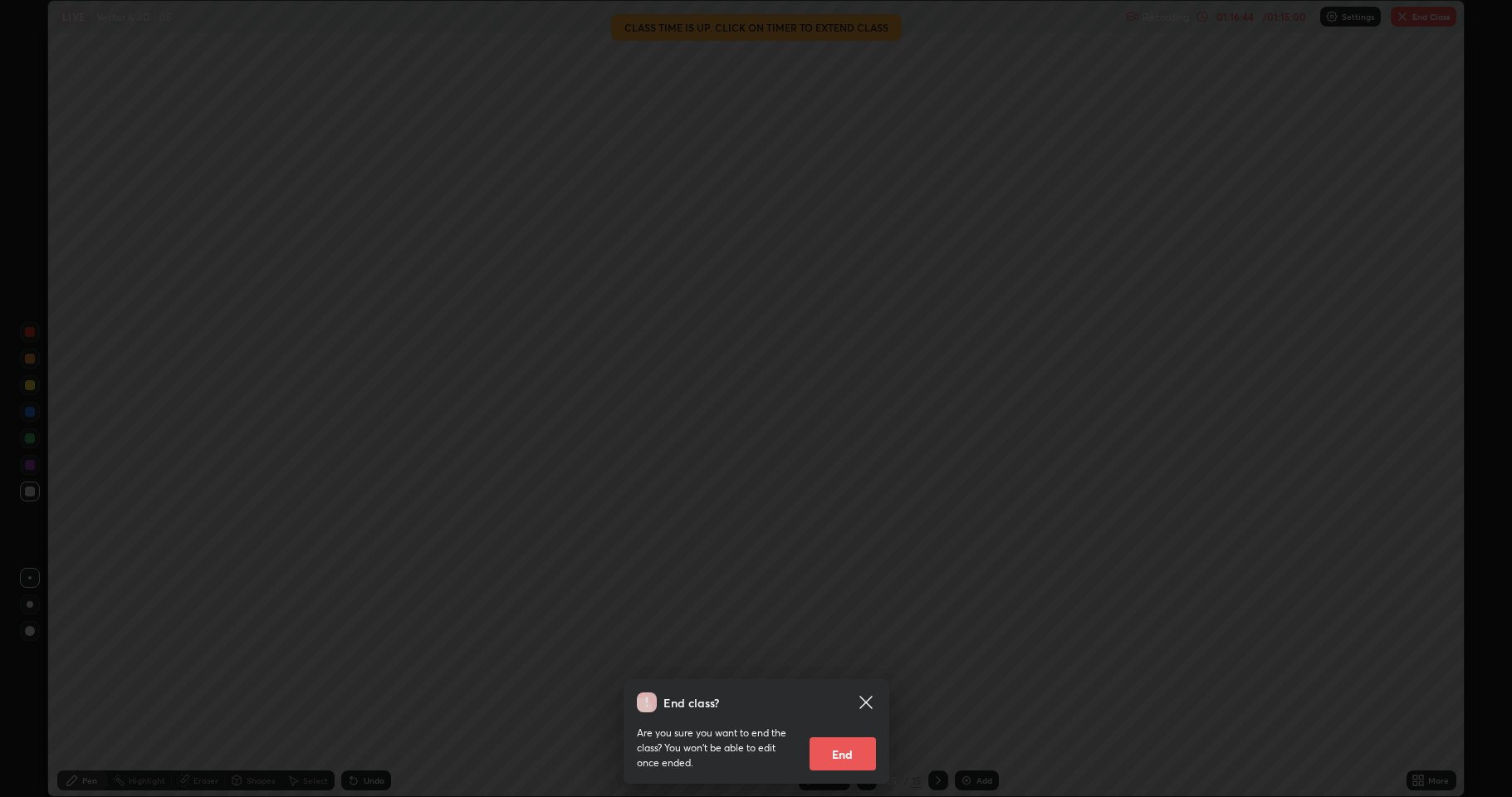
click at [857, 656] on button "End" at bounding box center [843, 754] width 67 height 33
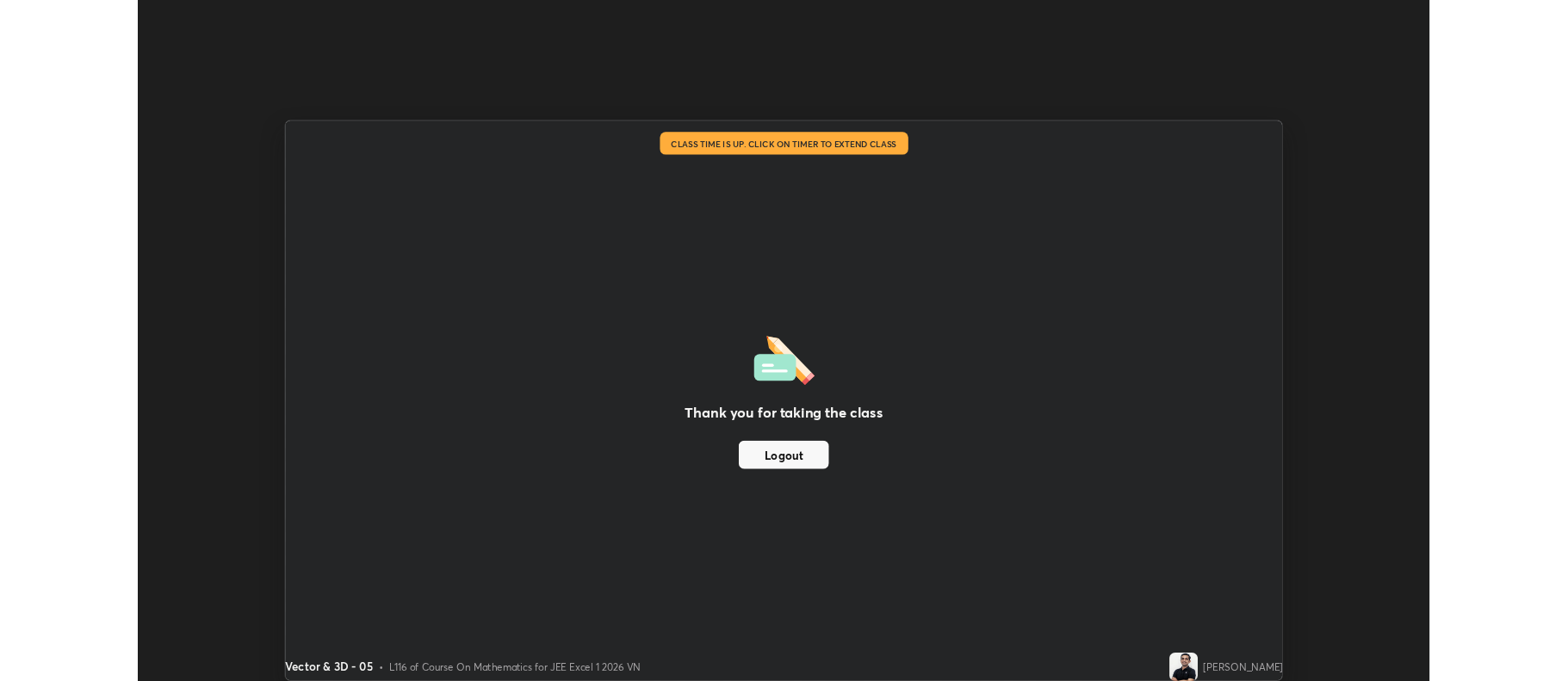
scroll to position [85385, 84548]
